Goal: Task Accomplishment & Management: Use online tool/utility

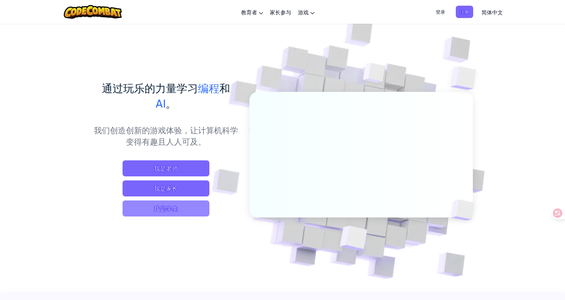
click at [171, 202] on span "我是学生" at bounding box center [165, 208] width 87 height 16
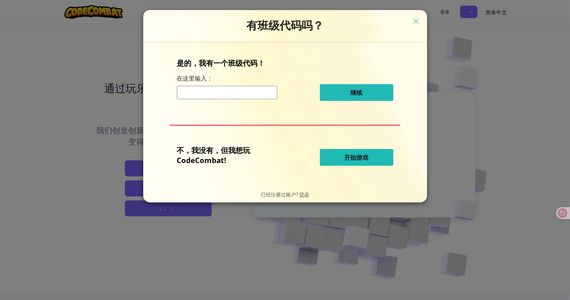
click at [340, 156] on button "开始游戏" at bounding box center [356, 157] width 73 height 17
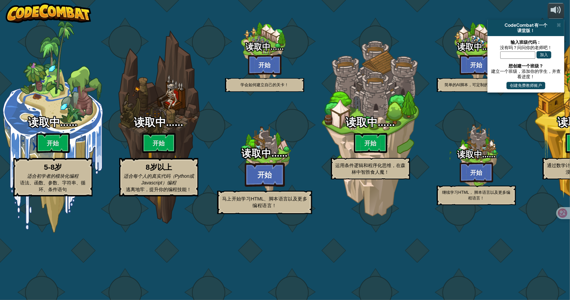
select select "zh-HANS"
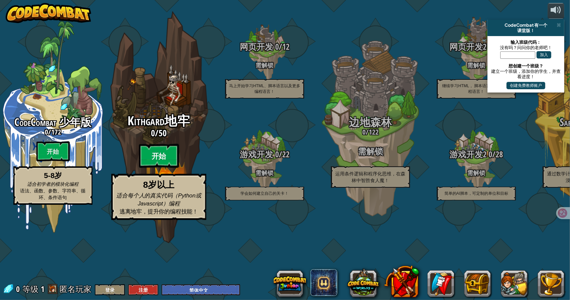
click at [167, 168] on btn "开始" at bounding box center [159, 156] width 40 height 24
select select "zh-HANS"
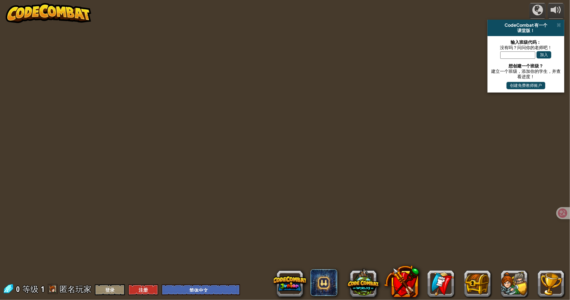
select select "zh-HANS"
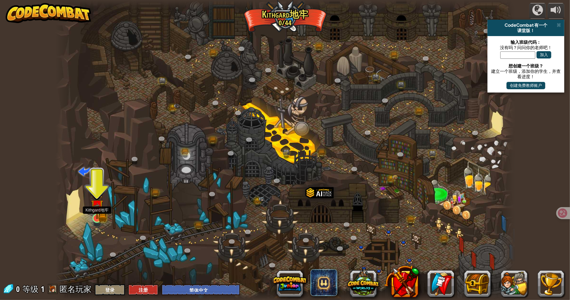
click at [100, 218] on img at bounding box center [97, 205] width 12 height 27
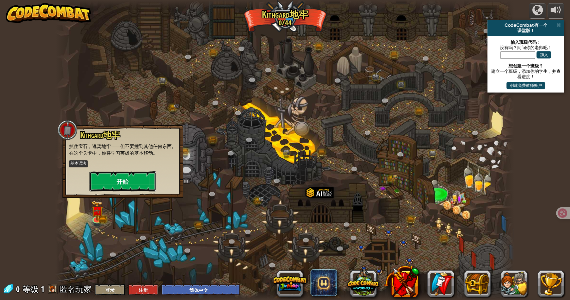
click at [124, 179] on button "开始" at bounding box center [122, 181] width 67 height 20
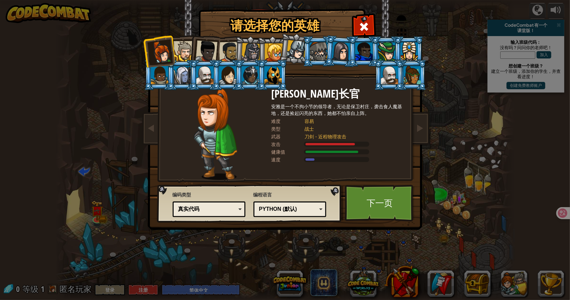
click at [191, 53] on li at bounding box center [204, 50] width 33 height 33
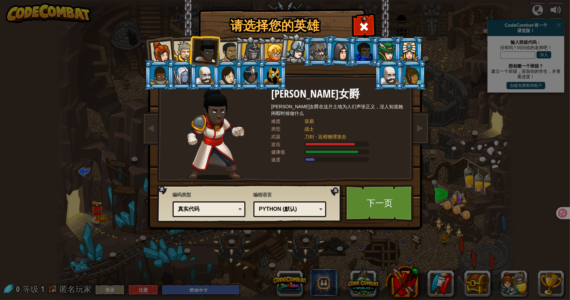
click at [232, 51] on div at bounding box center [229, 52] width 21 height 21
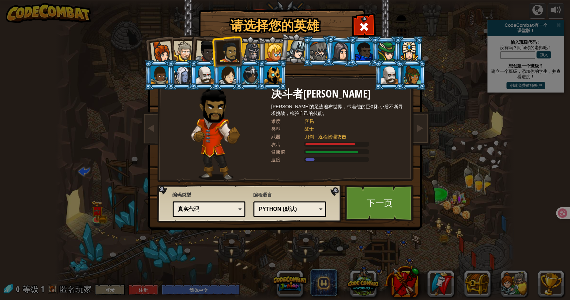
click at [175, 51] on div at bounding box center [184, 51] width 20 height 20
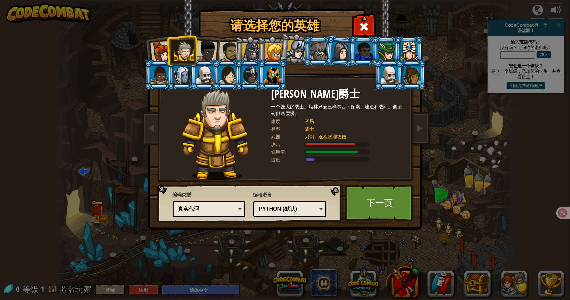
click at [151, 47] on div at bounding box center [161, 52] width 22 height 22
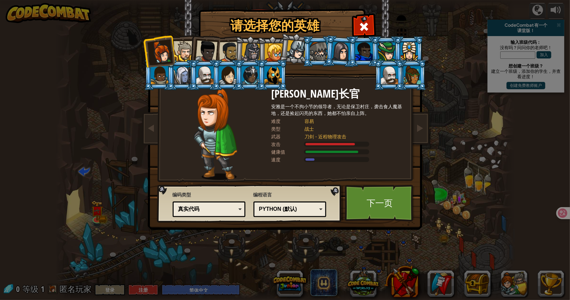
click at [215, 47] on div at bounding box center [206, 51] width 22 height 22
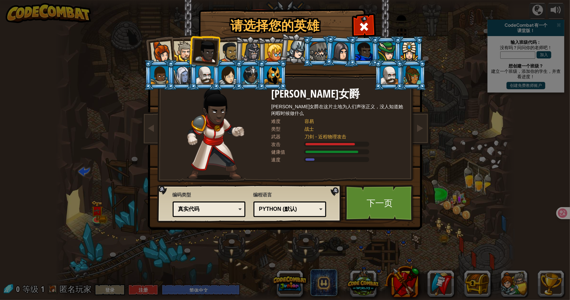
click at [242, 47] on li at bounding box center [250, 51] width 32 height 32
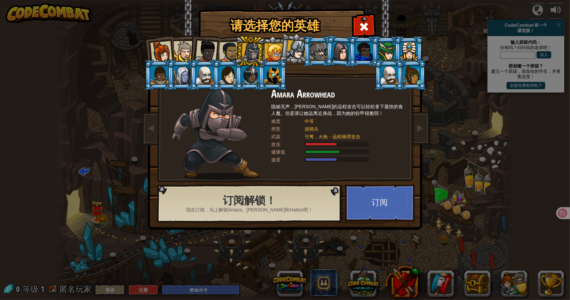
click at [274, 51] on div at bounding box center [274, 52] width 18 height 18
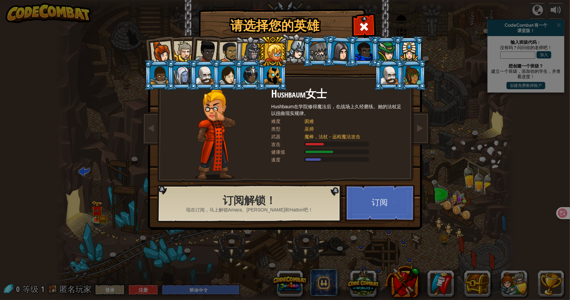
click at [213, 55] on div at bounding box center [206, 51] width 22 height 22
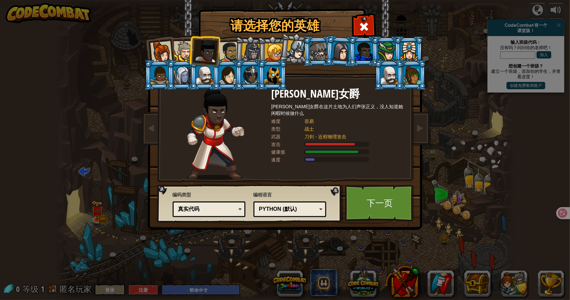
click at [293, 211] on div "Python (默认)" at bounding box center [288, 209] width 58 height 8
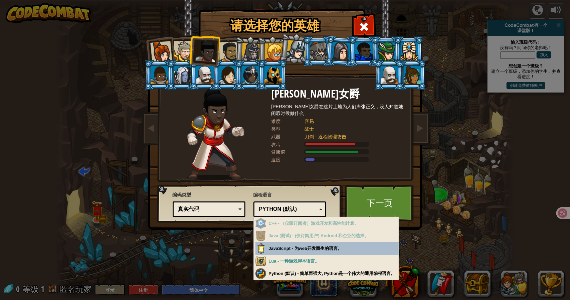
click at [294, 207] on div "Python (默认)" at bounding box center [288, 209] width 58 height 8
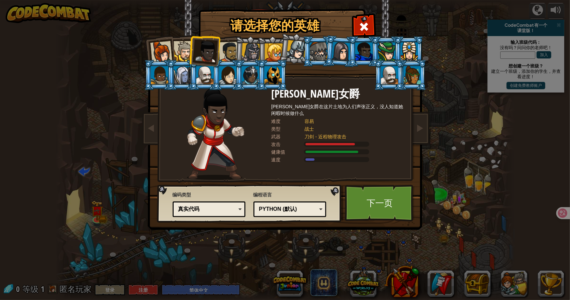
click at [216, 209] on div "真实代码" at bounding box center [207, 209] width 58 height 8
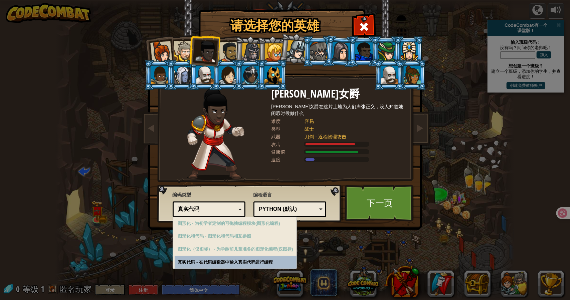
click at [215, 207] on div "真实代码" at bounding box center [207, 209] width 58 height 8
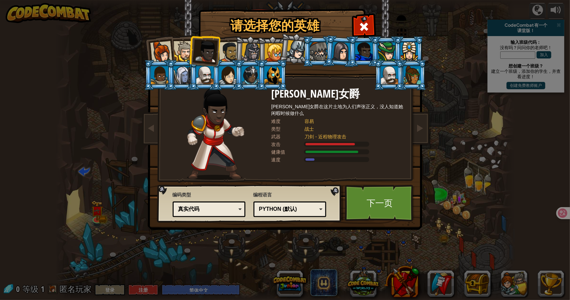
click at [181, 56] on div at bounding box center [184, 51] width 20 height 20
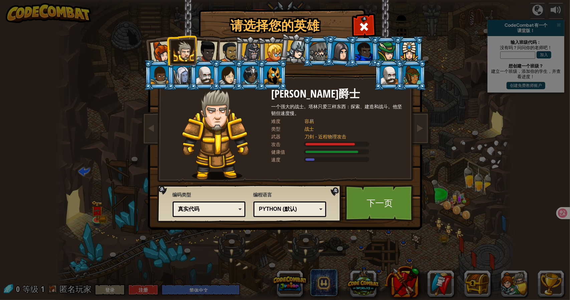
click at [157, 55] on div at bounding box center [161, 52] width 22 height 22
click at [203, 49] on div at bounding box center [206, 51] width 22 height 22
click at [228, 51] on div at bounding box center [229, 52] width 21 height 21
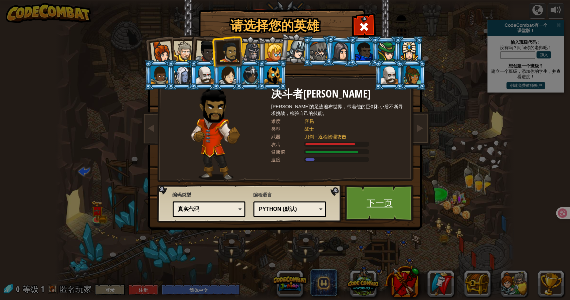
click at [372, 206] on link "下一页" at bounding box center [380, 203] width 70 height 37
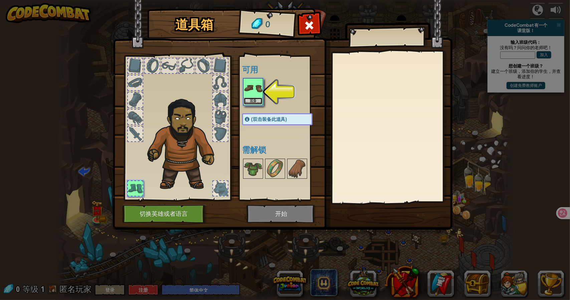
click at [252, 102] on button "装备" at bounding box center [253, 100] width 19 height 7
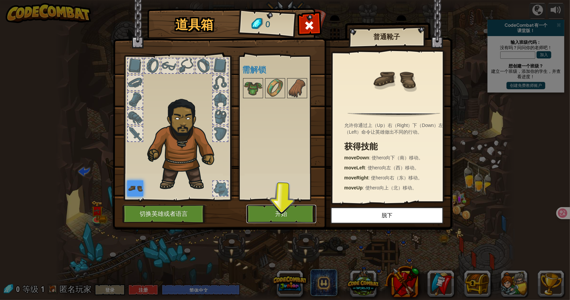
click at [277, 205] on button "开始" at bounding box center [281, 214] width 70 height 18
click at [280, 1] on body "powered by CodeCombat 有一个 课堂版！ 输入班级代码： 没有吗？问问你的老师吧！ 加入 想创建一个班级？ 建立一个班级，添加你的学生，并…" at bounding box center [285, 0] width 570 height 1
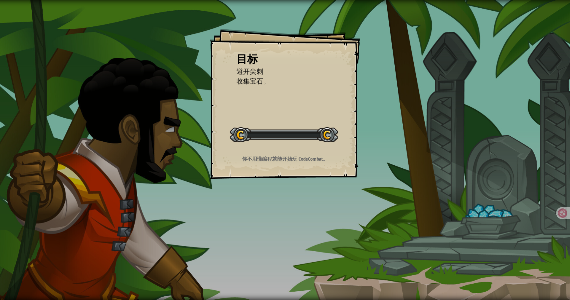
click at [278, 215] on div "目标 避开尖刺 收集宝石。 开始 载入失败 订阅后才可开始本关 订阅 你将需要加入一个课程来玩这个关卡 回到我的课程 请询问老师分配后续课程，或者联系客服购买…" at bounding box center [285, 150] width 570 height 300
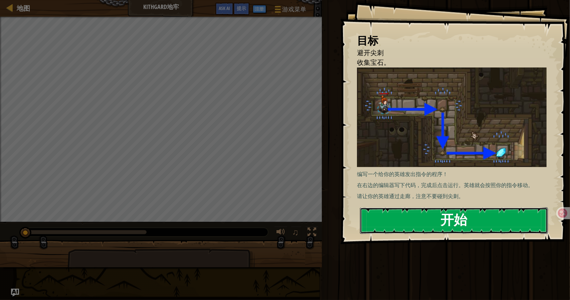
click at [400, 207] on button "开始" at bounding box center [454, 220] width 188 height 26
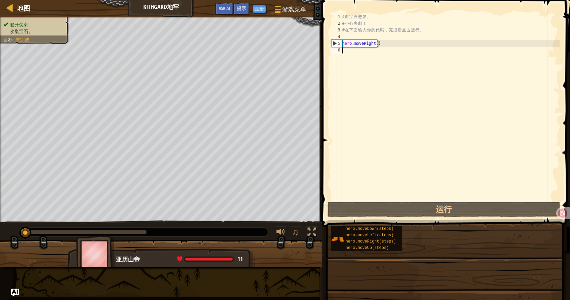
click at [368, 60] on div "# 向 宝 石 进 发 。 # 小 心 尖 刺 ！ # 在 下 面 输 入 你 的 代 码 ， 完 成 后 点 击 运 行 。 hero . moveRigh…" at bounding box center [450, 113] width 219 height 200
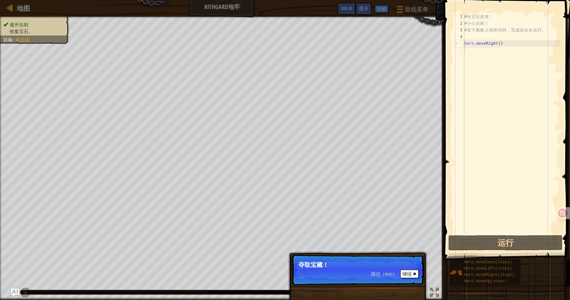
click at [475, 51] on div "# 向 宝 石 进 发 。 # 小 心 尖 刺 ！ # 在 下 面 输 入 你 的 代 码 ， 完 成 后 点 击 运 行 。 hero . moveRigh…" at bounding box center [511, 130] width 97 height 234
click at [493, 44] on div "# 向 宝 石 进 发 。 # 小 心 尖 刺 ！ # 在 下 面 输 入 你 的 代 码 ， 完 成 后 点 击 运 行 。 hero . moveRigh…" at bounding box center [511, 130] width 97 height 234
type textarea "hero.moveRight()"
click at [378, 267] on p "夺取宝藏！" at bounding box center [357, 264] width 118 height 7
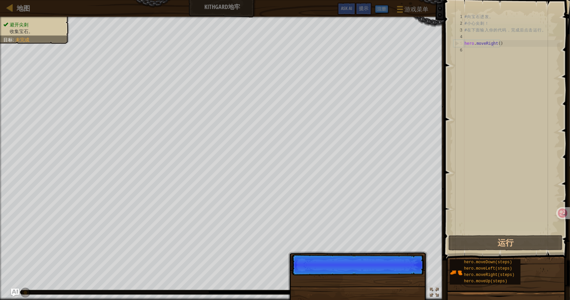
scroll to position [3, 2]
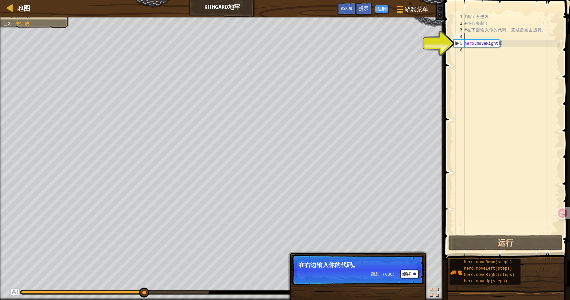
click at [521, 35] on div "# 向 宝 石 进 发 。 # 小 心 尖 刺 ！ # 在 下 面 输 入 你 的 代 码 ， 完 成 后 点 击 运 行 。 hero . moveRigh…" at bounding box center [511, 130] width 97 height 234
click at [504, 43] on div "# 向 宝 石 进 发 。 # 小 心 尖 刺 ！ # 在 下 面 输 入 你 的 代 码 ， 完 成 后 点 击 运 行 。 hero . moveRigh…" at bounding box center [511, 130] width 97 height 234
type textarea "hero.moveRight()"
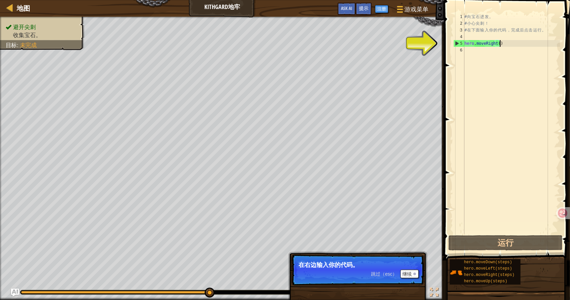
click at [387, 267] on p "在右边输入你的代码。" at bounding box center [357, 264] width 118 height 7
click at [516, 39] on div "# 向 宝 石 进 发 。 # 小 心 尖 刺 ！ # 在 下 面 输 入 你 的 代 码 ， 完 成 后 点 击 运 行 。 hero . moveRigh…" at bounding box center [511, 130] width 97 height 234
click at [505, 47] on div "# 向 宝 石 进 发 。 # 小 心 尖 刺 ！ # 在 下 面 输 入 你 的 代 码 ， 完 成 后 点 击 运 行 。 hero . moveRigh…" at bounding box center [511, 130] width 97 height 234
click at [521, 110] on div "# 向 宝 石 进 发 。 # 小 心 尖 刺 ！ # 在 下 面 输 入 你 的 代 码 ， 完 成 后 点 击 运 行 。 hero . moveRigh…" at bounding box center [511, 130] width 97 height 234
drag, startPoint x: 484, startPoint y: 37, endPoint x: 472, endPoint y: 44, distance: 14.8
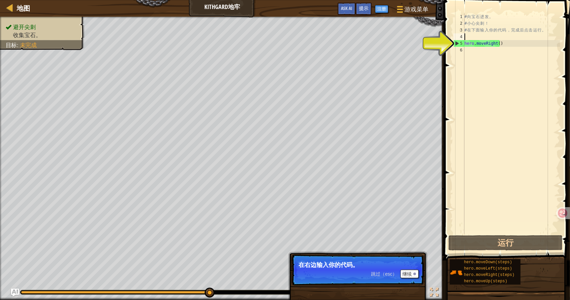
click at [484, 38] on div "# 向 宝 石 进 发 。 # 小 心 尖 刺 ！ # 在 下 面 输 入 你 的 代 码 ， 完 成 后 点 击 运 行 。 hero . moveRigh…" at bounding box center [511, 130] width 97 height 234
click at [472, 44] on div "# 向 宝 石 进 发 。 # 小 心 尖 刺 ！ # 在 下 面 输 入 你 的 代 码 ， 完 成 后 点 击 运 行 。 hero . moveRigh…" at bounding box center [511, 130] width 97 height 234
type textarea "hero.moveRight()"
click at [410, 272] on button "继续" at bounding box center [409, 273] width 18 height 9
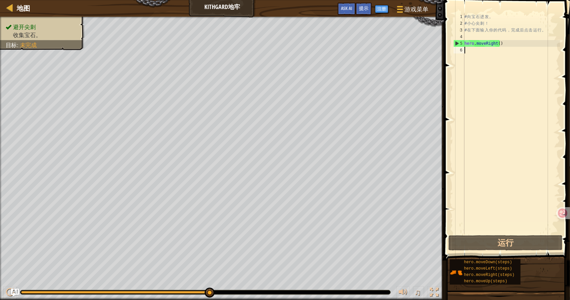
drag, startPoint x: 528, startPoint y: 74, endPoint x: 515, endPoint y: 52, distance: 25.2
click at [527, 71] on div "# 向 宝 石 进 发 。 # 小 心 尖 刺 ！ # 在 下 面 输 入 你 的 代 码 ， 完 成 后 点 击 运 行 。 hero . moveRigh…" at bounding box center [511, 130] width 97 height 234
click at [515, 52] on div "# 向 宝 石 进 发 。 # 小 心 尖 刺 ！ # 在 下 面 输 入 你 的 代 码 ， 完 成 后 点 击 运 行 。 hero . moveRigh…" at bounding box center [511, 130] width 97 height 234
click at [512, 44] on div "# 向 宝 石 进 发 。 # 小 心 尖 刺 ！ # 在 下 面 输 入 你 的 代 码 ， 完 成 后 点 击 运 行 。 hero . moveRigh…" at bounding box center [511, 130] width 97 height 234
type textarea "hero.moveRight()"
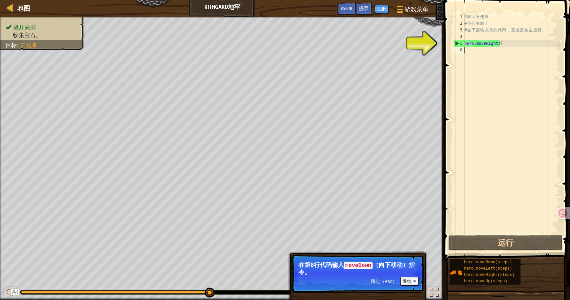
click at [472, 55] on div "# 向 宝 石 进 发 。 # 小 心 尖 刺 ！ # 在 下 面 输 入 你 的 代 码 ， 完 成 后 点 击 运 行 。 hero . moveRigh…" at bounding box center [511, 130] width 97 height 234
click at [356, 269] on p "在第6行代码输入 moveDown （向下移动）指令。" at bounding box center [357, 268] width 118 height 14
drag, startPoint x: 504, startPoint y: 56, endPoint x: 509, endPoint y: 41, distance: 16.3
click at [504, 56] on div "# 向 宝 石 进 发 。 # 小 心 尖 刺 ！ # 在 下 面 输 入 你 的 代 码 ， 完 成 后 点 击 运 行 。 hero . moveRigh…" at bounding box center [511, 130] width 97 height 234
click at [510, 40] on div "# 向 宝 石 进 发 。 # 小 心 尖 刺 ！ # 在 下 面 输 入 你 的 代 码 ， 完 成 后 点 击 运 行 。 hero . moveRigh…" at bounding box center [511, 130] width 97 height 234
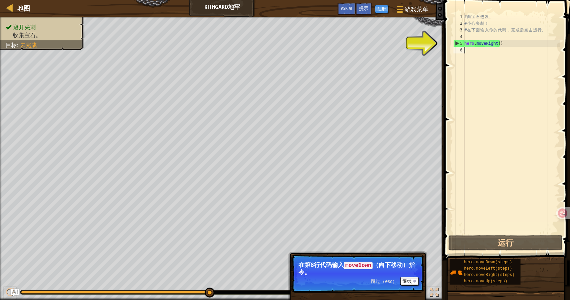
type textarea "hero.moveRight()"
drag, startPoint x: 505, startPoint y: 42, endPoint x: 461, endPoint y: 45, distance: 44.1
click at [461, 45] on div "hero.moveRight() 1 2 3 4 5 6 # 向 宝 石 进 发 。 # 小 心 尖 刺 ！ # 在 下 面 输 入 你 的 代 码 ， 完 …" at bounding box center [506, 123] width 108 height 220
click at [480, 51] on div "# 向 宝 石 进 发 。 # 小 心 尖 刺 ！ # 在 下 面 输 入 你 的 代 码 ， 完 成 后 点 击 运 行 。 hero . moveRigh…" at bounding box center [511, 130] width 97 height 234
click at [497, 48] on div "# 向 宝 石 进 发 。 # 小 心 尖 刺 ！ # 在 下 面 输 入 你 的 代 码 ， 完 成 后 点 击 运 行 。 hero . moveRigh…" at bounding box center [511, 130] width 97 height 234
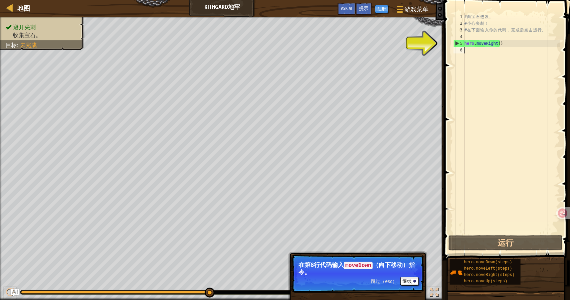
paste textarea "hero.moveRight()"
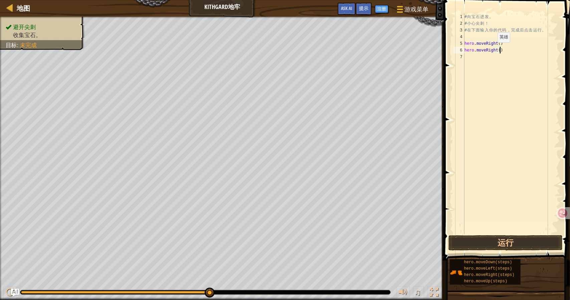
click at [492, 49] on div "# 向 宝 石 进 发 。 # 小 心 尖 刺 ！ # 在 下 面 输 入 你 的 代 码 ， 完 成 后 点 击 运 行 。 hero . moveRigh…" at bounding box center [511, 130] width 97 height 234
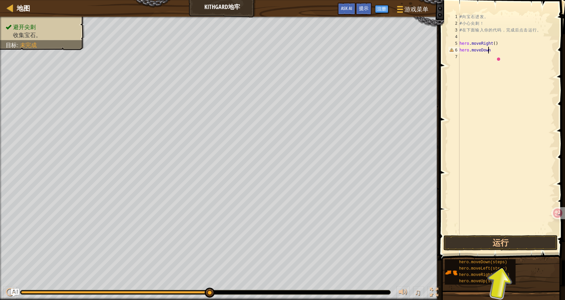
scroll to position [3, 2]
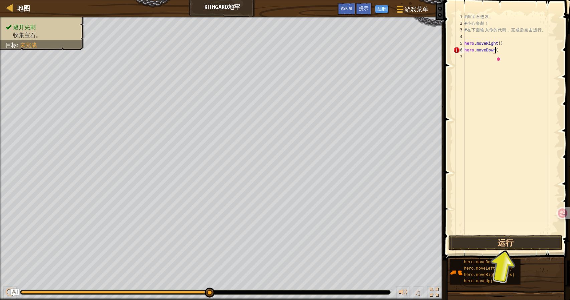
type textarea "hero.moveDown()"
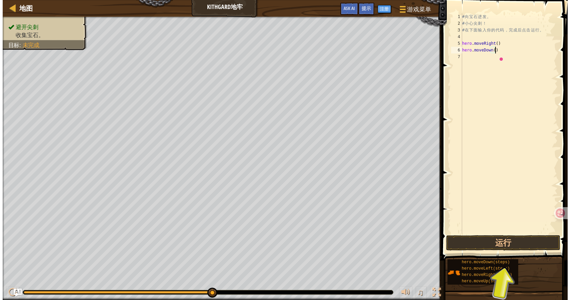
scroll to position [3, 0]
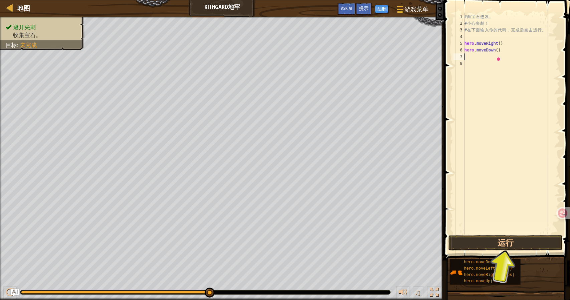
type textarea "h"
click at [512, 245] on div "反馈当前网页翻译问题" at bounding box center [521, 238] width 67 height 18
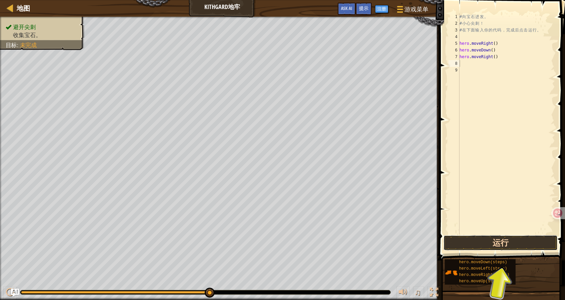
click at [479, 241] on button "运行" at bounding box center [500, 242] width 114 height 15
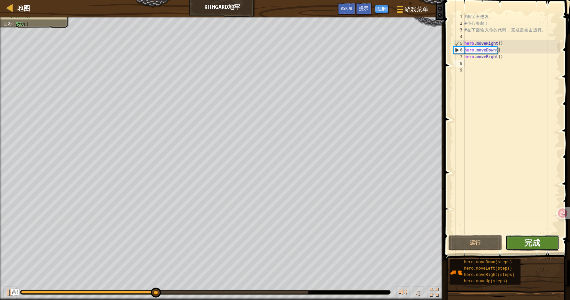
click at [530, 244] on span "完成" at bounding box center [532, 242] width 16 height 11
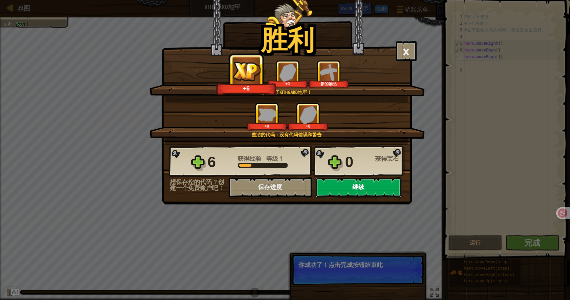
click at [361, 187] on button "继续" at bounding box center [358, 187] width 86 height 20
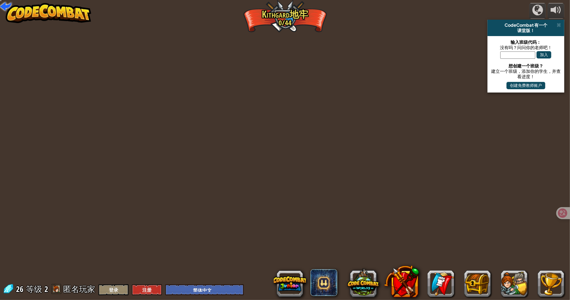
select select "zh-HANS"
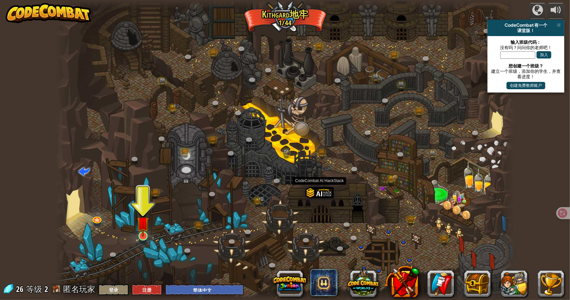
click at [141, 230] on img at bounding box center [143, 223] width 12 height 28
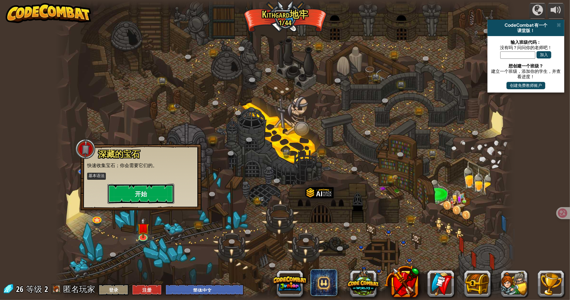
click at [156, 192] on button "开始" at bounding box center [140, 194] width 67 height 20
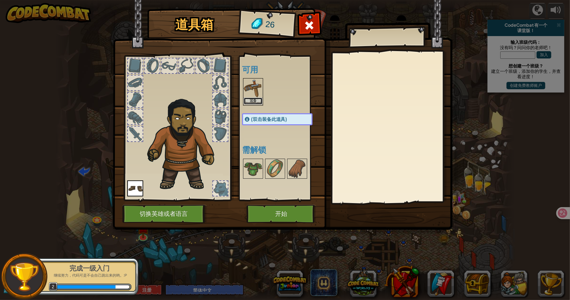
click at [253, 102] on button "装备" at bounding box center [253, 100] width 19 height 7
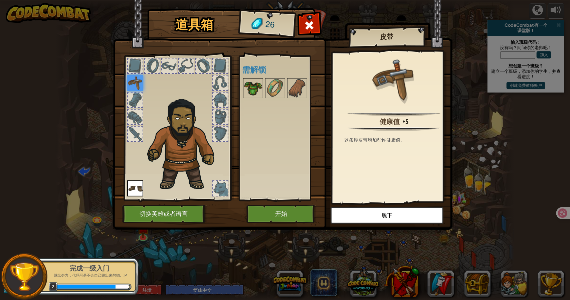
click at [254, 82] on img at bounding box center [253, 88] width 19 height 19
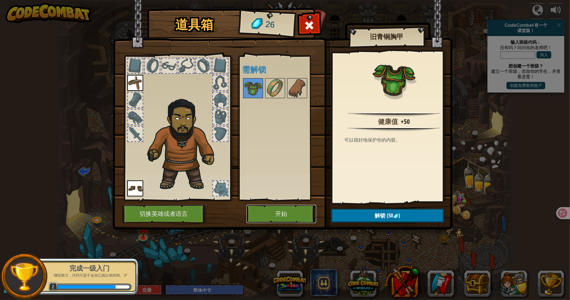
click at [274, 210] on button "开始" at bounding box center [281, 214] width 70 height 18
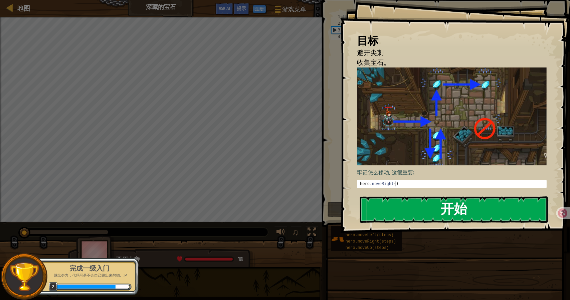
click at [402, 196] on button "开始" at bounding box center [454, 209] width 188 height 26
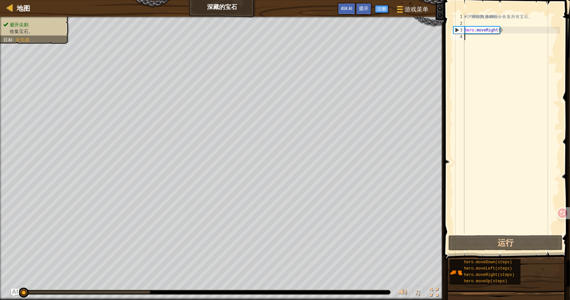
click at [500, 45] on div "# 利 用 你 的 移 动 命 令 收 集 所 有 宝 石 。 hero . moveRight ( )" at bounding box center [511, 130] width 97 height 234
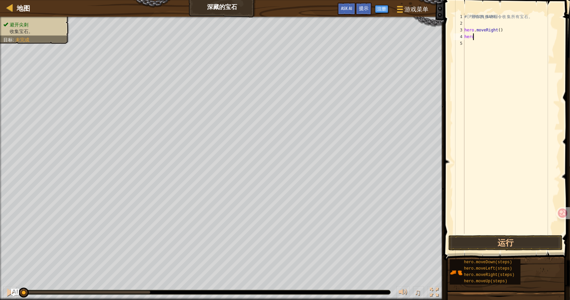
type textarea "hero."
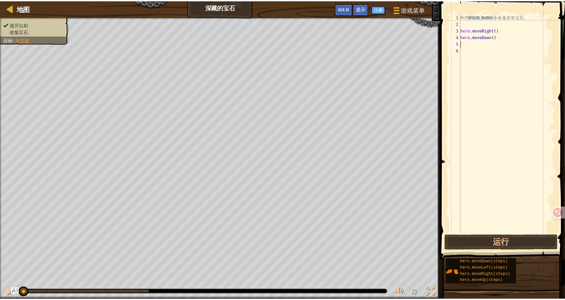
scroll to position [3, 0]
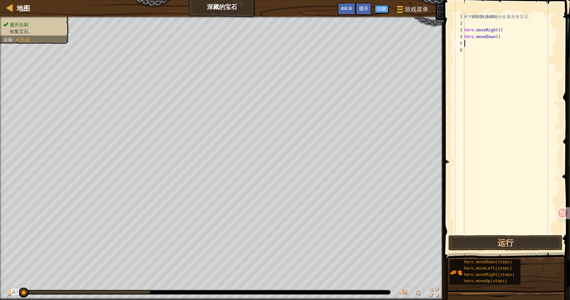
type textarea "h"
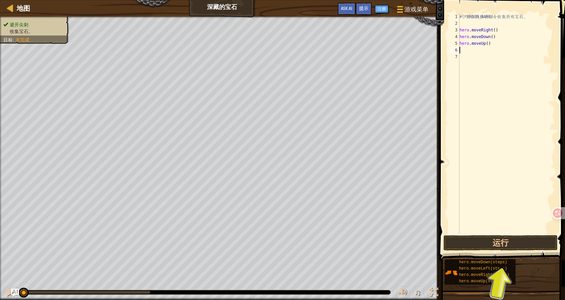
type textarea "h"
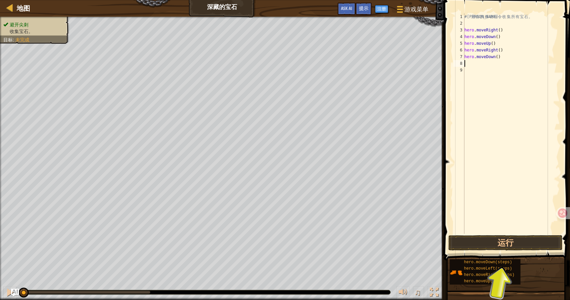
type textarea "h"
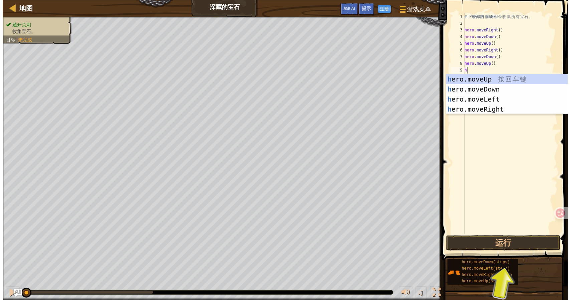
scroll to position [0, 0]
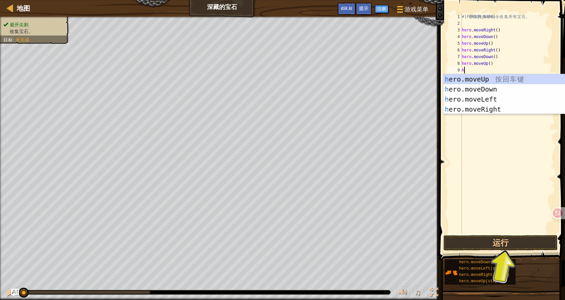
type textarea "h"
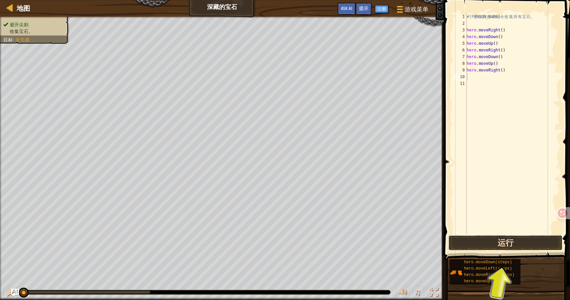
click at [503, 248] on button "运行" at bounding box center [505, 242] width 114 height 15
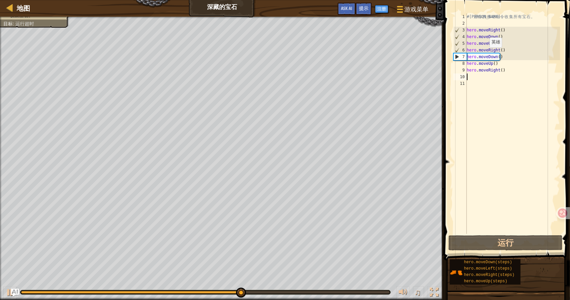
click at [487, 54] on div "# 利 用 你 的 移 动 命 令 收 集 所 有 宝 石 。 hero . moveRight ( ) hero . moveDown ( ) hero .…" at bounding box center [512, 130] width 95 height 234
drag, startPoint x: 505, startPoint y: 52, endPoint x: 506, endPoint y: 45, distance: 6.8
click at [505, 51] on div "# 利 用 你 的 移 动 命 令 收 集 所 有 宝 石 。 hero . moveRight ( ) hero . moveDown ( ) hero .…" at bounding box center [512, 130] width 95 height 234
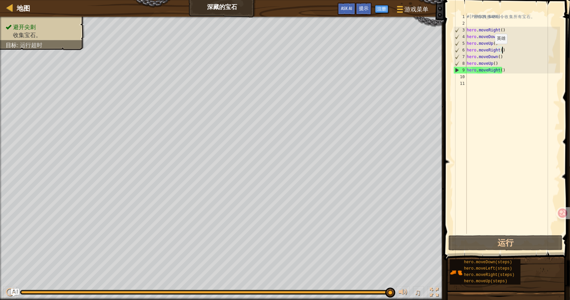
click at [491, 50] on div "# 利 用 你 的 移 动 命 令 收 集 所 有 宝 石 。 hero . moveRight ( ) hero . moveDown ( ) hero .…" at bounding box center [512, 130] width 95 height 234
drag, startPoint x: 496, startPoint y: 48, endPoint x: 499, endPoint y: 43, distance: 5.1
click at [497, 47] on div "# 利 用 你 的 移 动 命 令 收 集 所 有 宝 石 。 hero . moveRight ( ) hero . moveDown ( ) hero .…" at bounding box center [512, 130] width 95 height 234
click at [499, 43] on div "# 利 用 你 的 移 动 命 令 收 集 所 有 宝 石 。 hero . moveRight ( ) hero . moveDown ( ) hero .…" at bounding box center [512, 130] width 95 height 234
type textarea "hero.moveUp()"
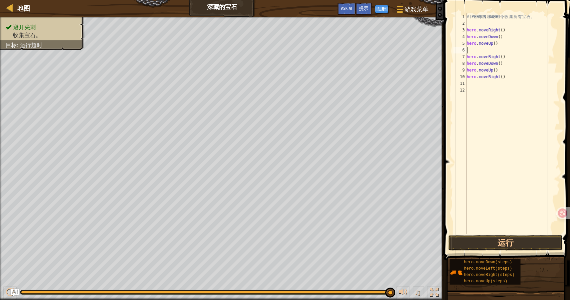
type textarea "h"
type textarea "hero.moveUp()"
select select "zh-HANS"
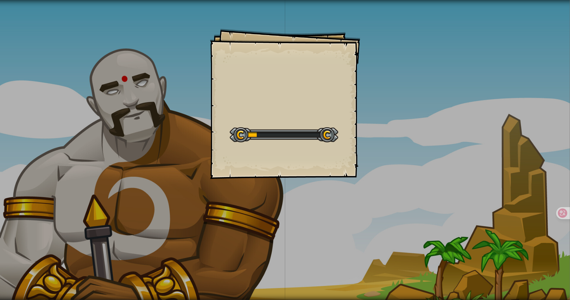
drag, startPoint x: 421, startPoint y: 37, endPoint x: 322, endPoint y: 108, distance: 122.3
select select "zh-HANS"
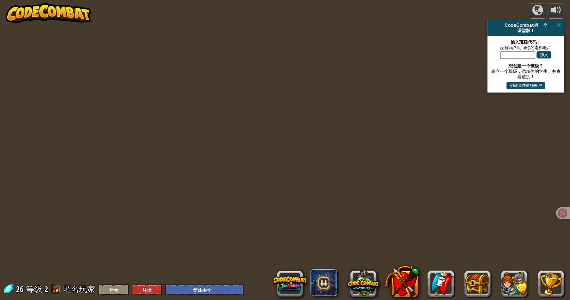
select select "zh-HANS"
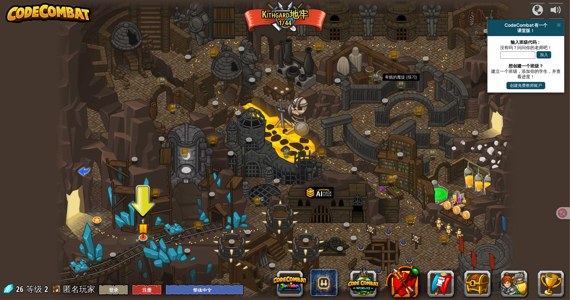
drag, startPoint x: 399, startPoint y: 90, endPoint x: 521, endPoint y: 59, distance: 125.9
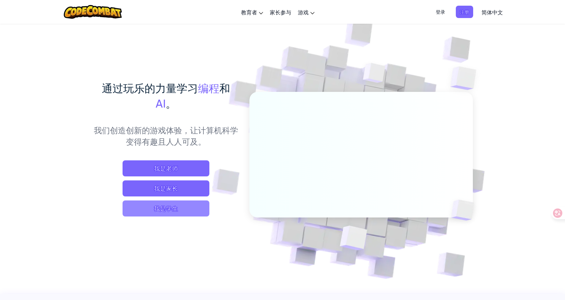
drag, startPoint x: 171, startPoint y: 196, endPoint x: 175, endPoint y: 213, distance: 17.9
click at [175, 212] on span "我是学生" at bounding box center [165, 208] width 87 height 16
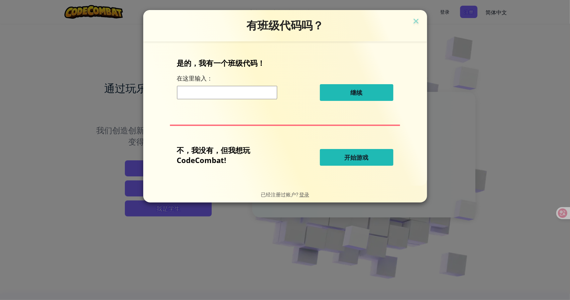
drag, startPoint x: 239, startPoint y: 209, endPoint x: 350, endPoint y: 131, distance: 135.6
click at [352, 156] on span "开始游戏" at bounding box center [356, 157] width 24 height 8
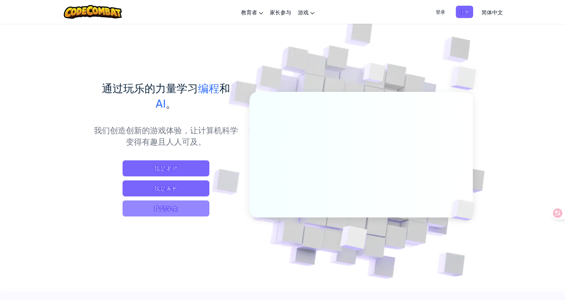
drag, startPoint x: 179, startPoint y: 196, endPoint x: 175, endPoint y: 210, distance: 14.2
click at [175, 210] on span "我是学生" at bounding box center [165, 208] width 87 height 16
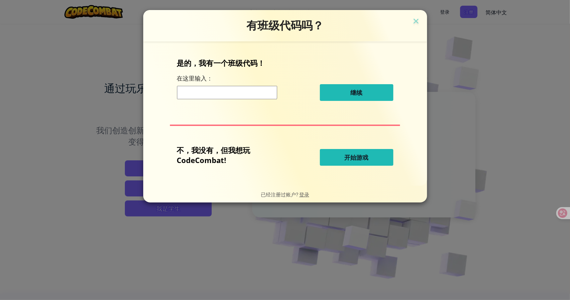
drag, startPoint x: 236, startPoint y: 175, endPoint x: 398, endPoint y: 64, distance: 197.1
drag, startPoint x: 398, startPoint y: 64, endPoint x: 352, endPoint y: 158, distance: 105.5
click at [352, 158] on span "开始游戏" at bounding box center [356, 157] width 24 height 8
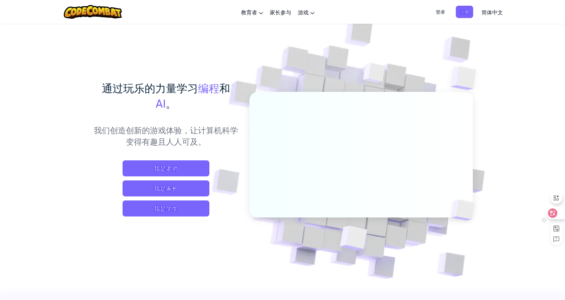
click at [545, 219] on icon at bounding box center [543, 220] width 5 height 5
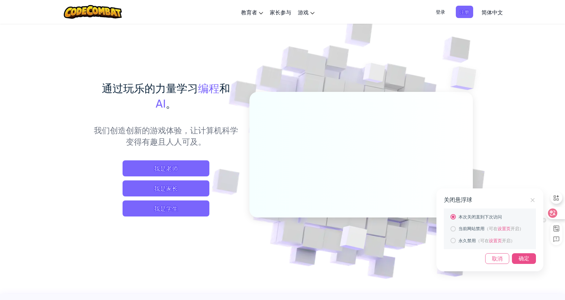
drag, startPoint x: 535, startPoint y: 223, endPoint x: 474, endPoint y: 231, distance: 61.0
click at [473, 230] on span "当前网站禁用" at bounding box center [471, 228] width 26 height 5
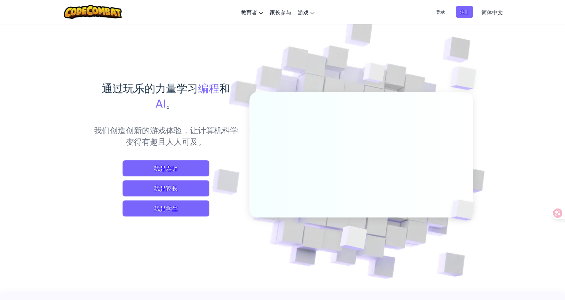
drag, startPoint x: 479, startPoint y: 243, endPoint x: 490, endPoint y: 235, distance: 13.2
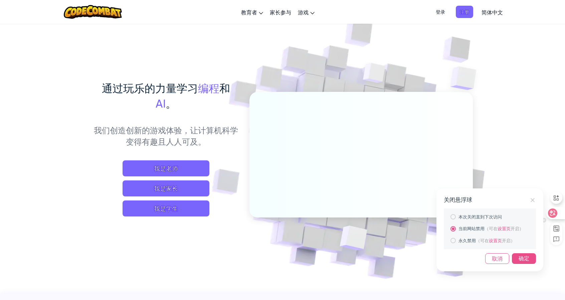
drag, startPoint x: 490, startPoint y: 235, endPoint x: 507, endPoint y: 232, distance: 17.8
drag, startPoint x: 507, startPoint y: 232, endPoint x: 516, endPoint y: 258, distance: 27.2
click at [520, 257] on div "确定" at bounding box center [524, 258] width 24 height 11
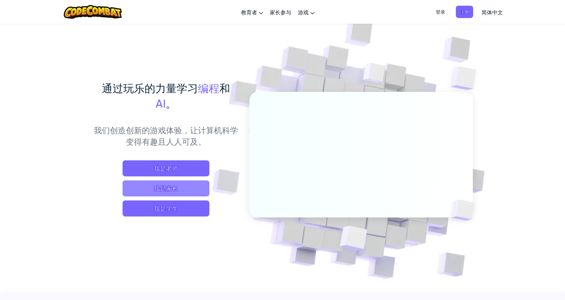
drag, startPoint x: 517, startPoint y: 234, endPoint x: 168, endPoint y: 188, distance: 352.6
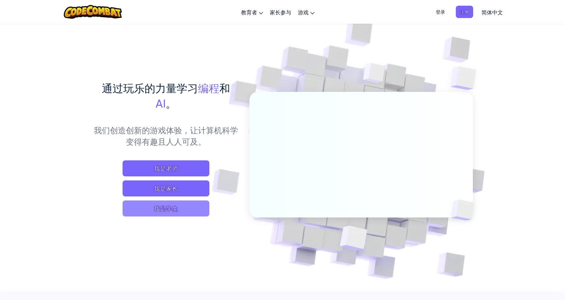
drag, startPoint x: 174, startPoint y: 204, endPoint x: 174, endPoint y: 208, distance: 3.7
click at [174, 208] on span "我是学生" at bounding box center [165, 208] width 87 height 16
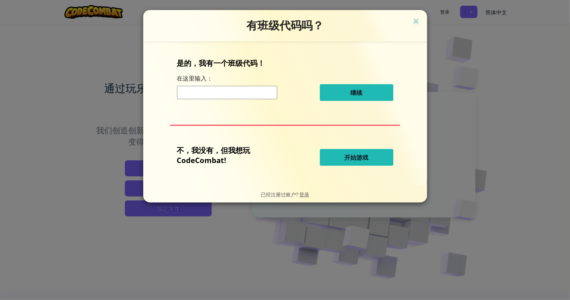
drag, startPoint x: 194, startPoint y: 186, endPoint x: 277, endPoint y: 150, distance: 91.2
drag, startPoint x: 274, startPoint y: 134, endPoint x: 376, endPoint y: 166, distance: 107.0
click at [361, 155] on span "开始游戏" at bounding box center [356, 157] width 24 height 8
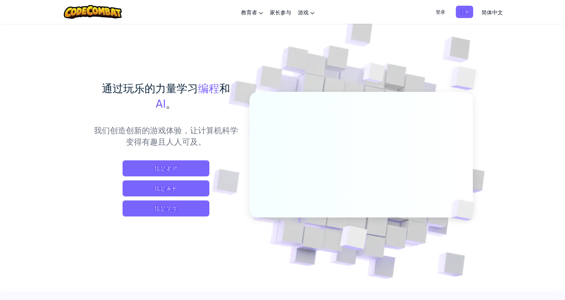
drag, startPoint x: 69, startPoint y: 215, endPoint x: 390, endPoint y: 2, distance: 385.0
